Goal: Task Accomplishment & Management: Manage account settings

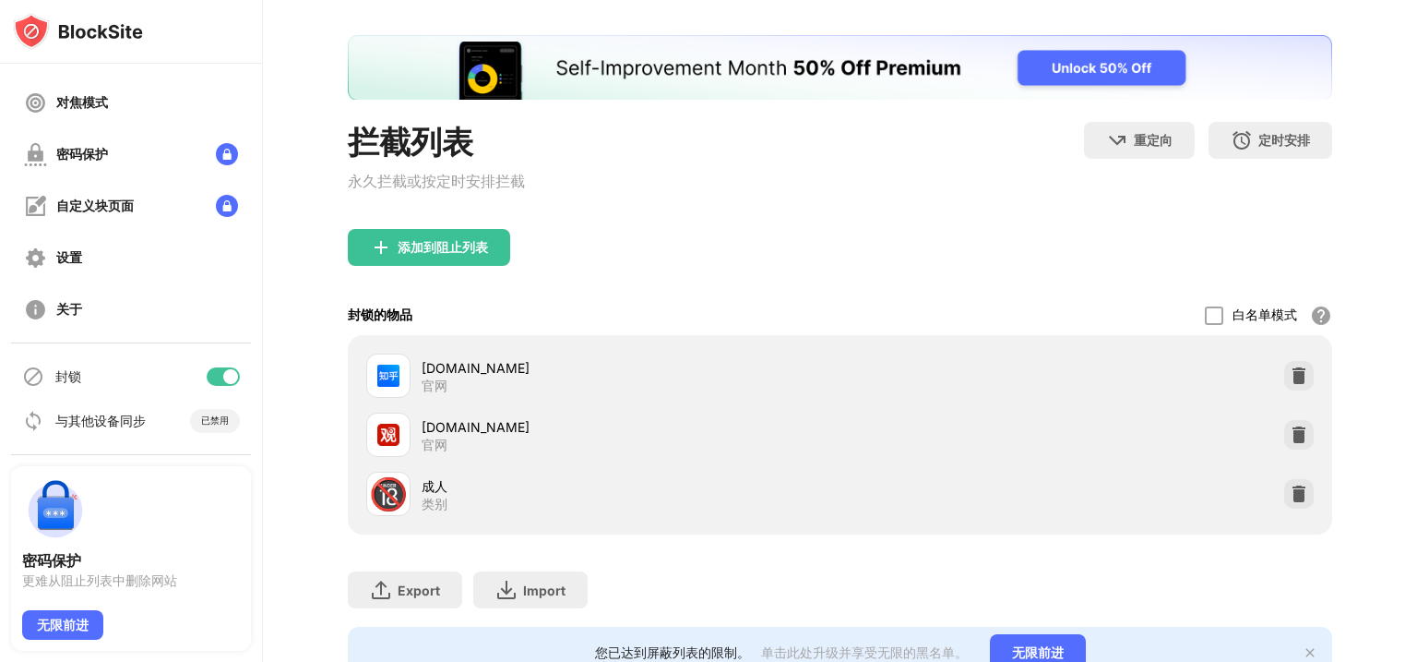
click at [202, 387] on div "封锁" at bounding box center [131, 376] width 240 height 44
click at [207, 374] on div at bounding box center [223, 376] width 33 height 18
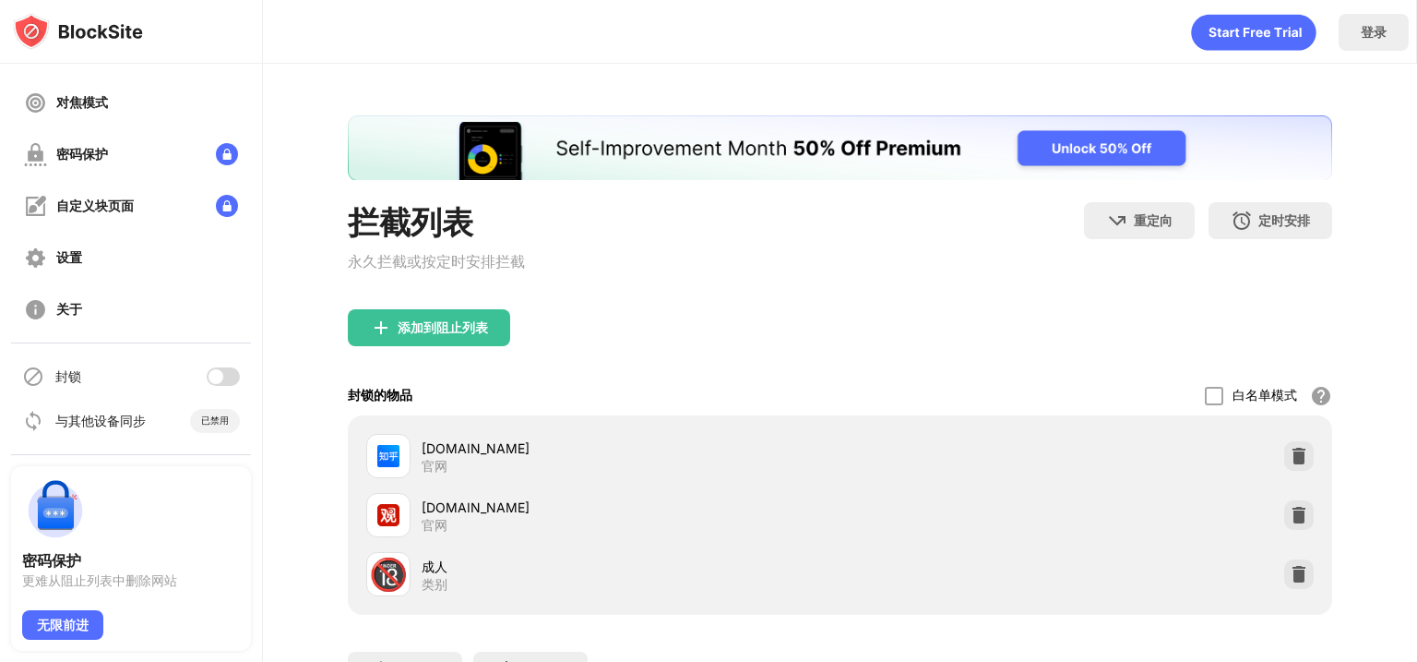
click at [212, 377] on div at bounding box center [223, 376] width 33 height 18
